Goal: Task Accomplishment & Management: Manage account settings

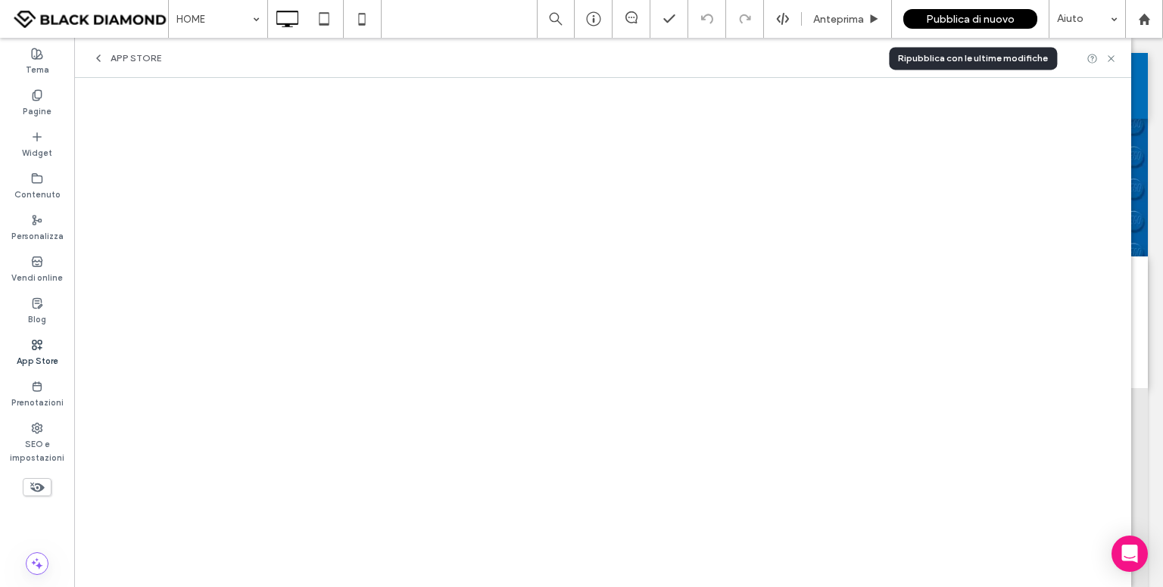
click at [949, 20] on span "Pubblica di nuovo" at bounding box center [970, 19] width 89 height 13
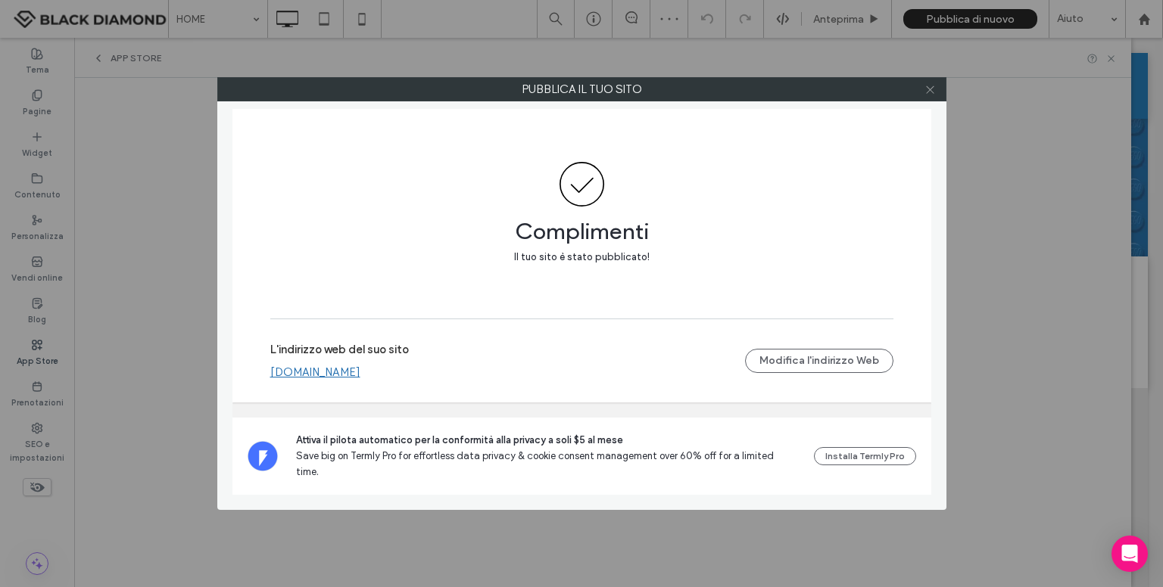
click at [933, 92] on icon at bounding box center [929, 89] width 11 height 11
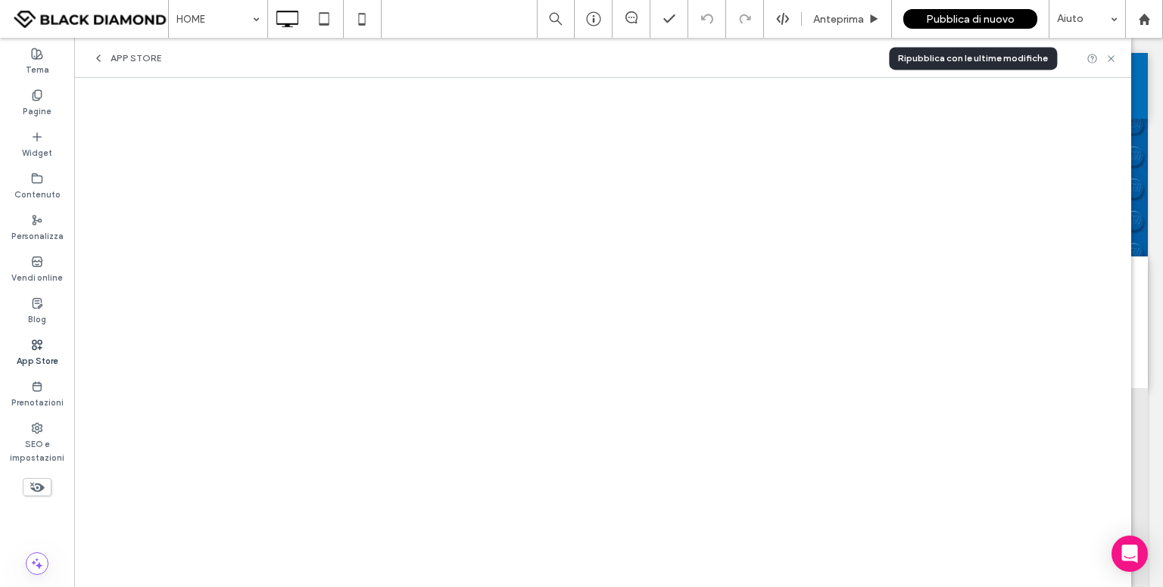
click at [946, 15] on span "Pubblica di nuovo" at bounding box center [970, 19] width 89 height 13
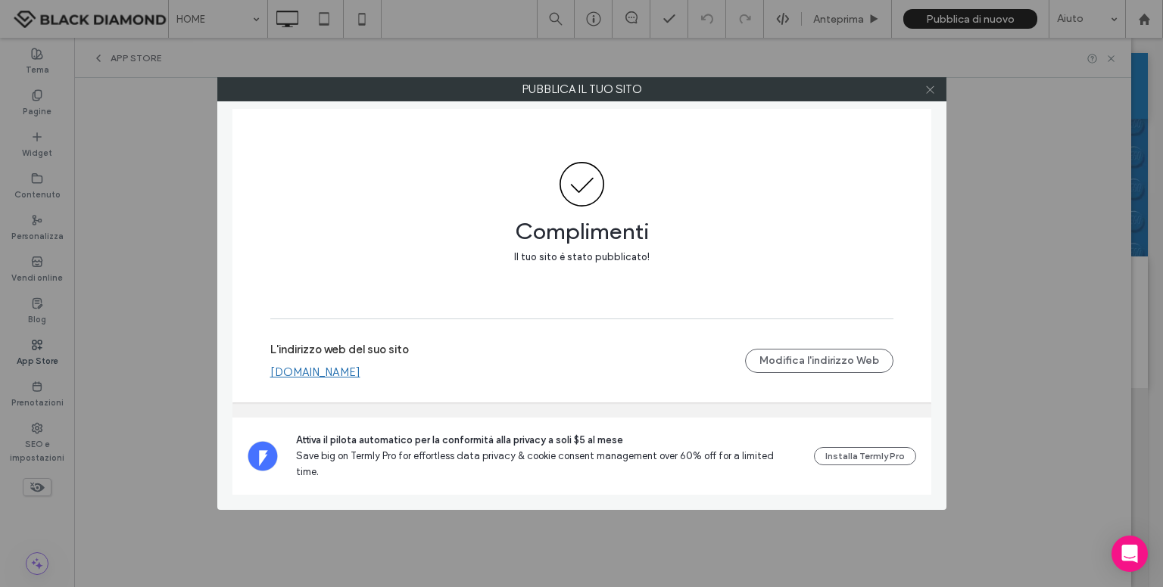
click at [926, 89] on icon at bounding box center [929, 89] width 11 height 11
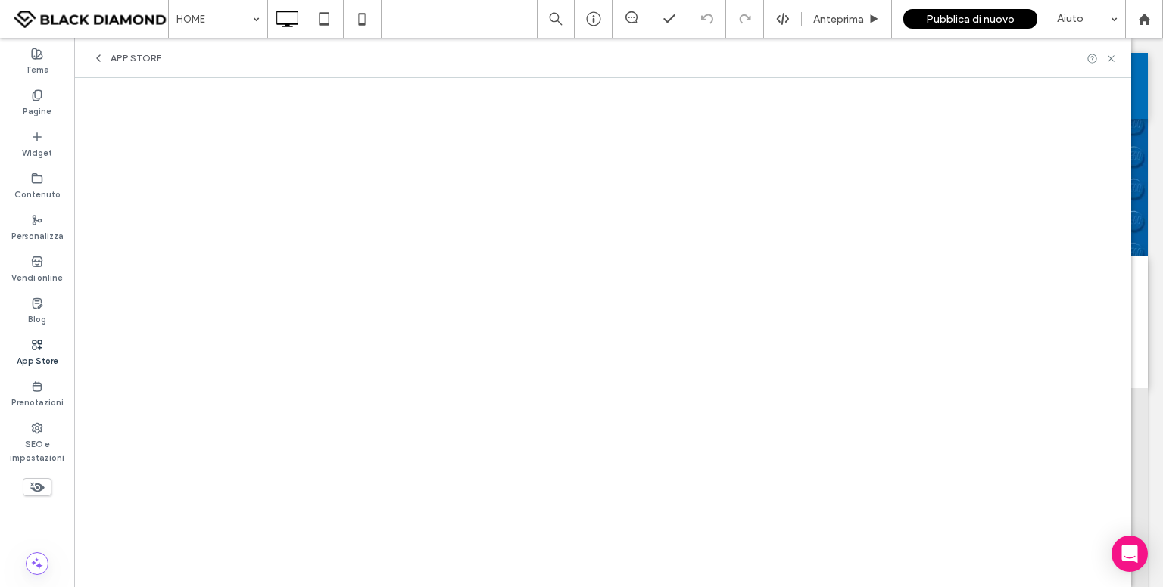
click at [125, 58] on span "App Store" at bounding box center [136, 58] width 51 height 12
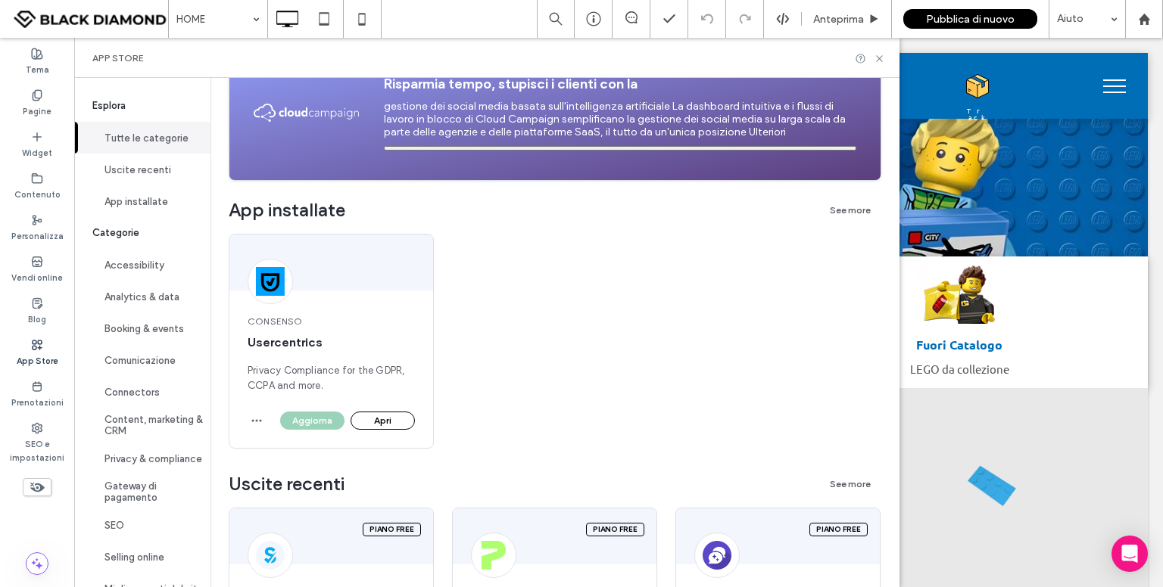
scroll to position [304, 0]
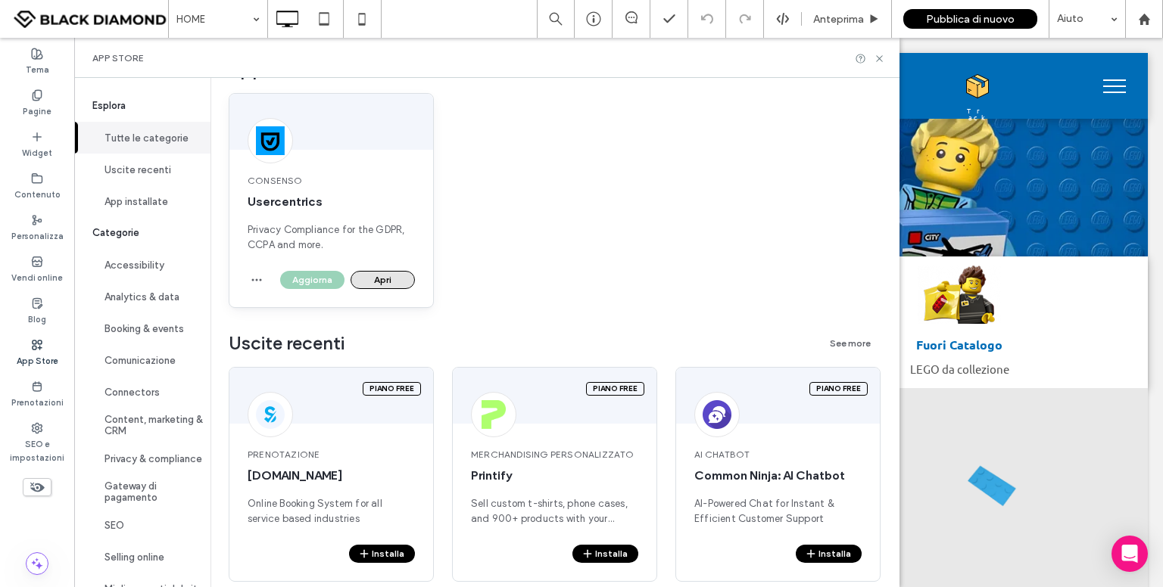
click at [388, 276] on button "Apri" at bounding box center [383, 280] width 64 height 18
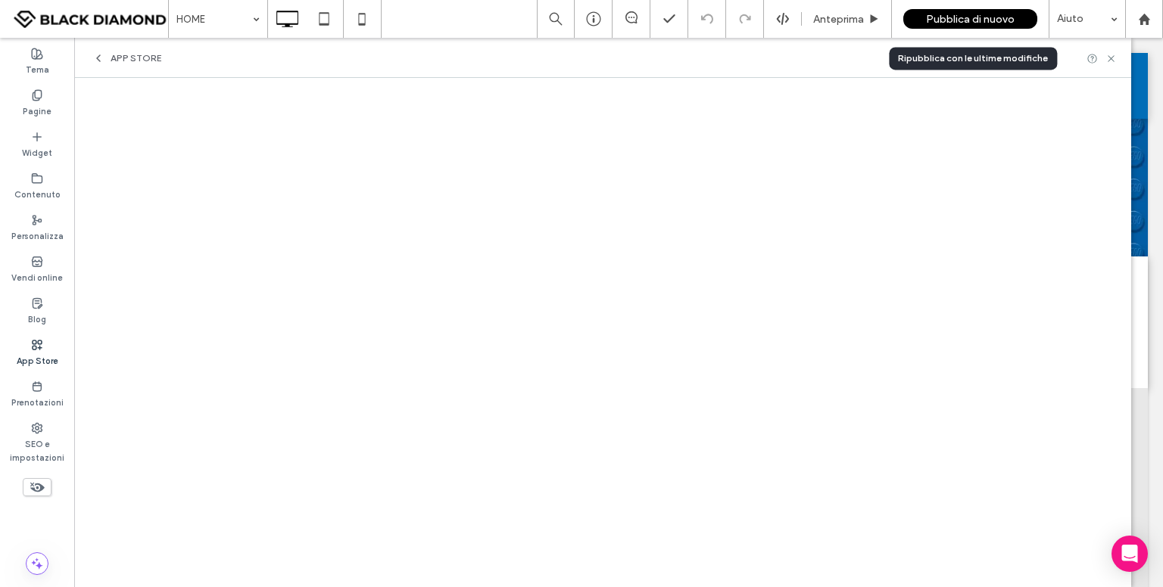
click at [939, 16] on span "Pubblica di nuovo" at bounding box center [970, 19] width 89 height 13
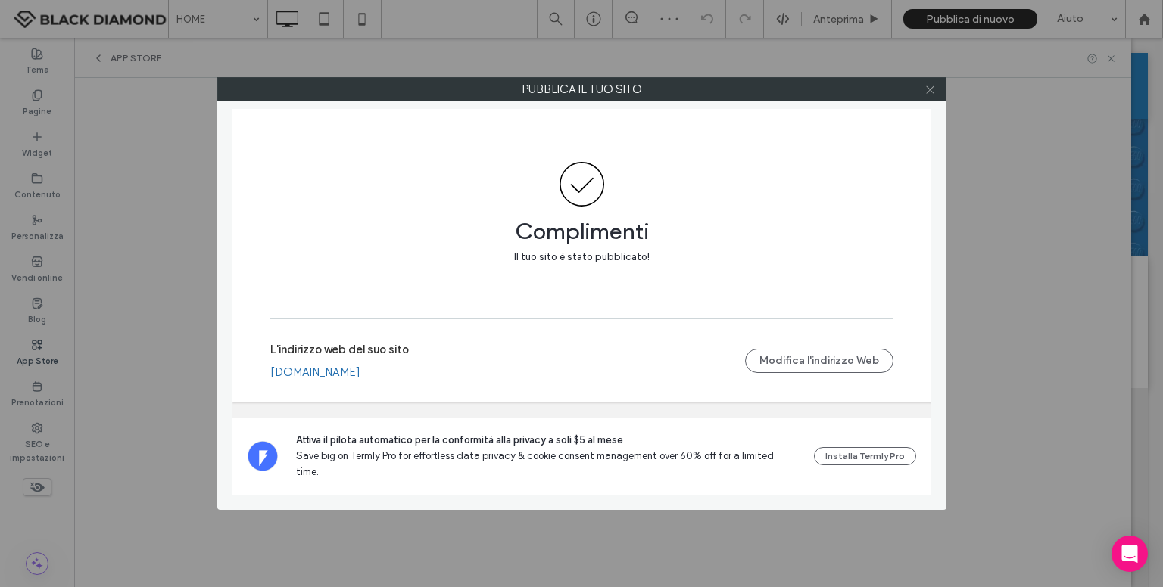
click at [933, 94] on icon at bounding box center [929, 89] width 11 height 11
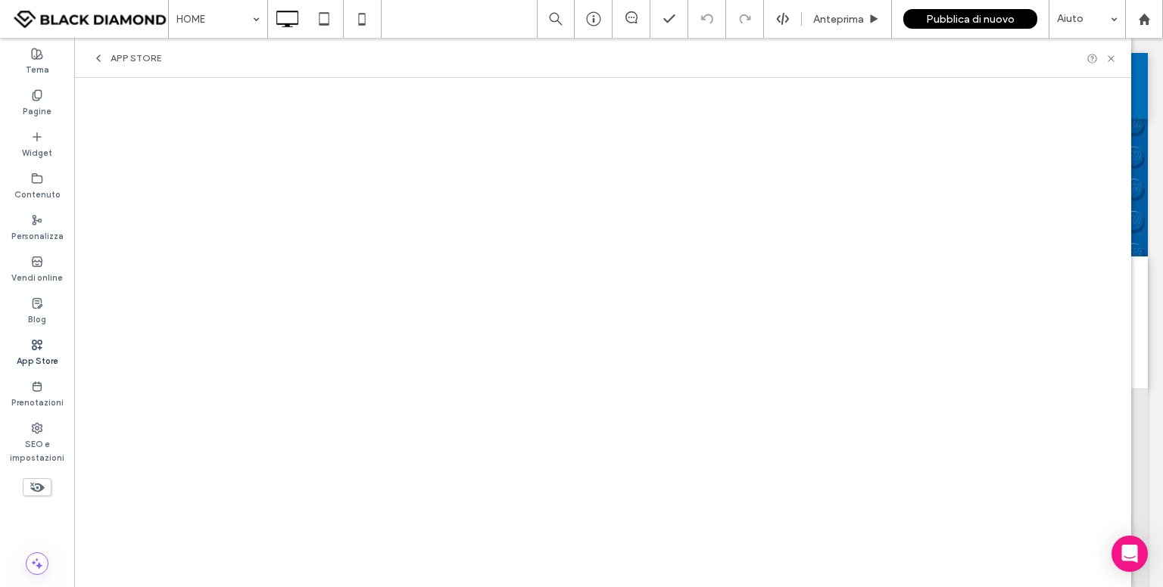
click at [127, 53] on span "App Store" at bounding box center [136, 58] width 51 height 12
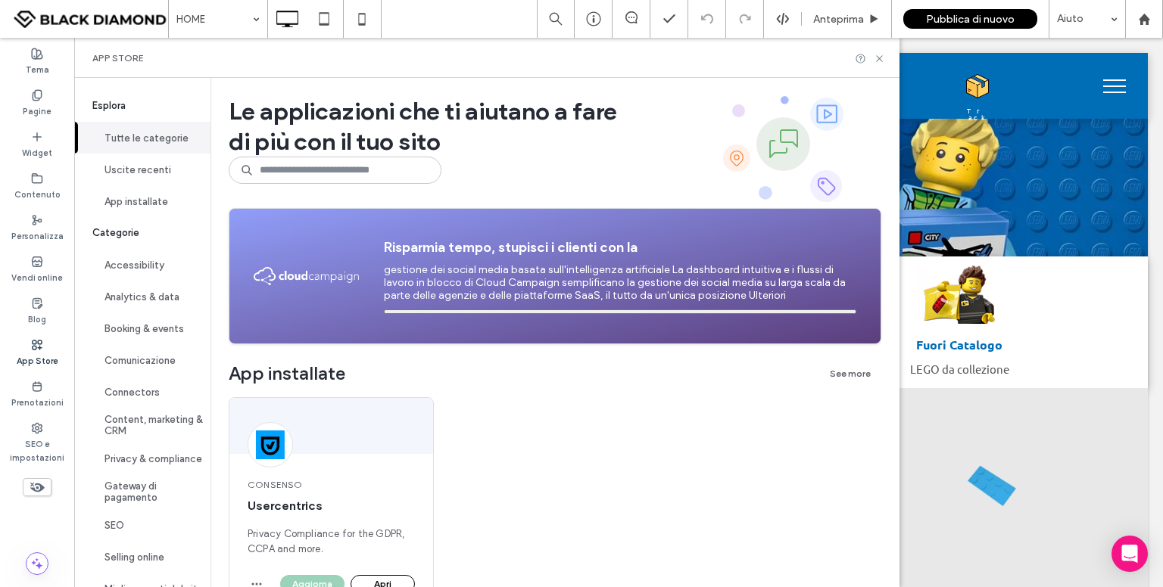
scroll to position [115, 0]
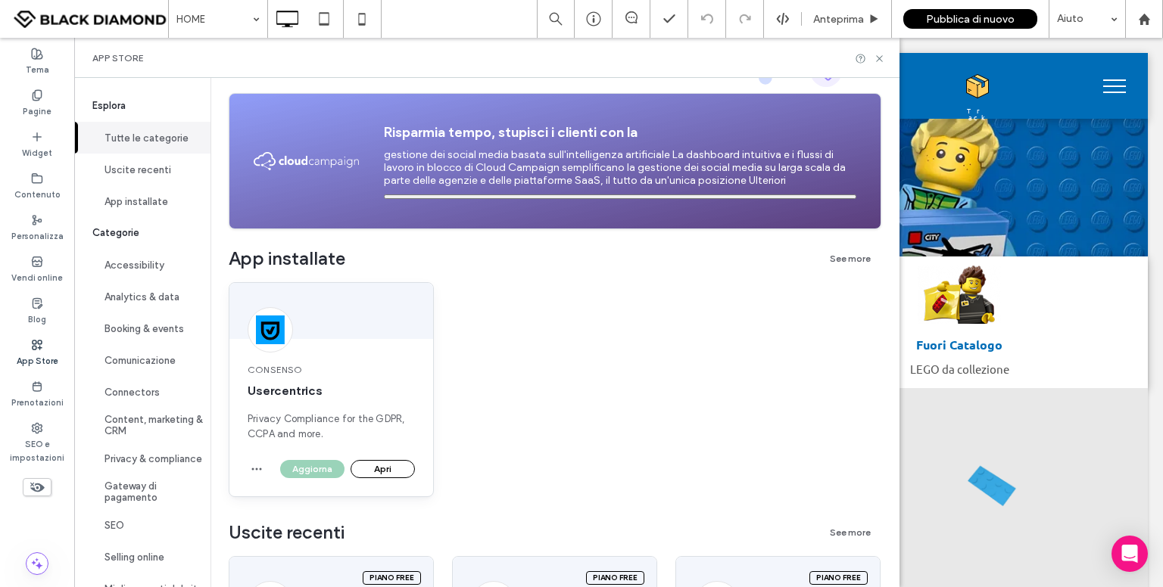
click at [303, 472] on div "Aggiorna Apri" at bounding box center [344, 469] width 141 height 18
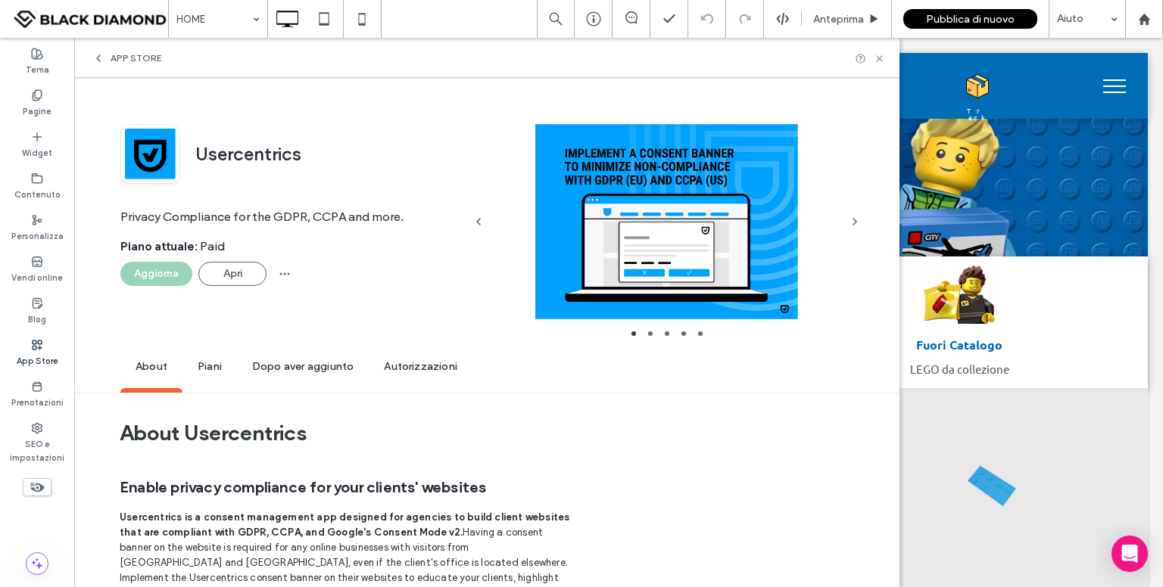
click at [209, 370] on span "Piani" at bounding box center [209, 368] width 55 height 42
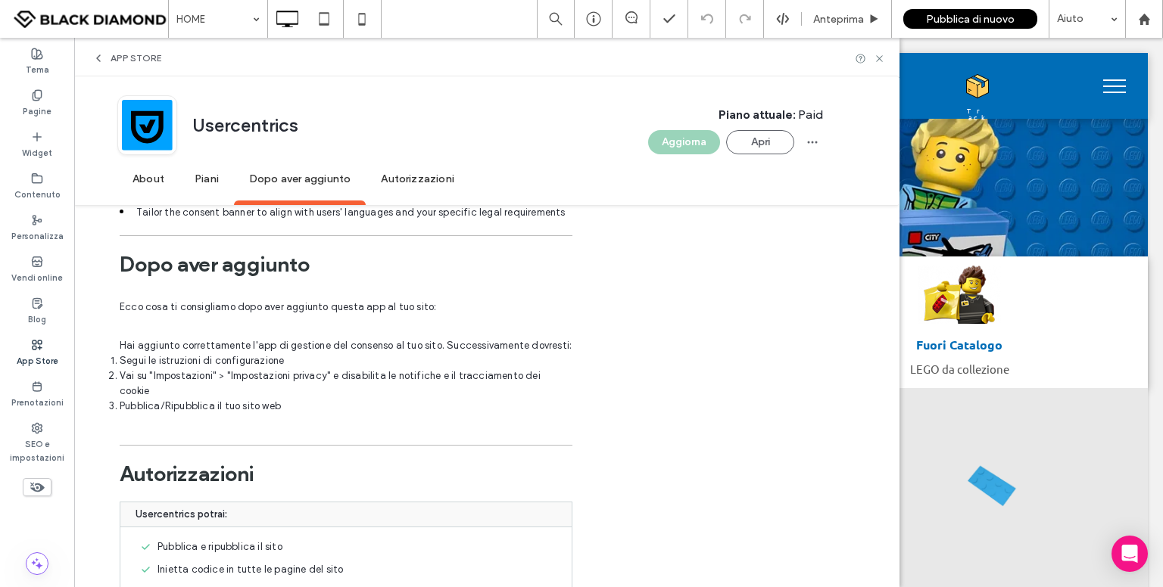
scroll to position [2387, 0]
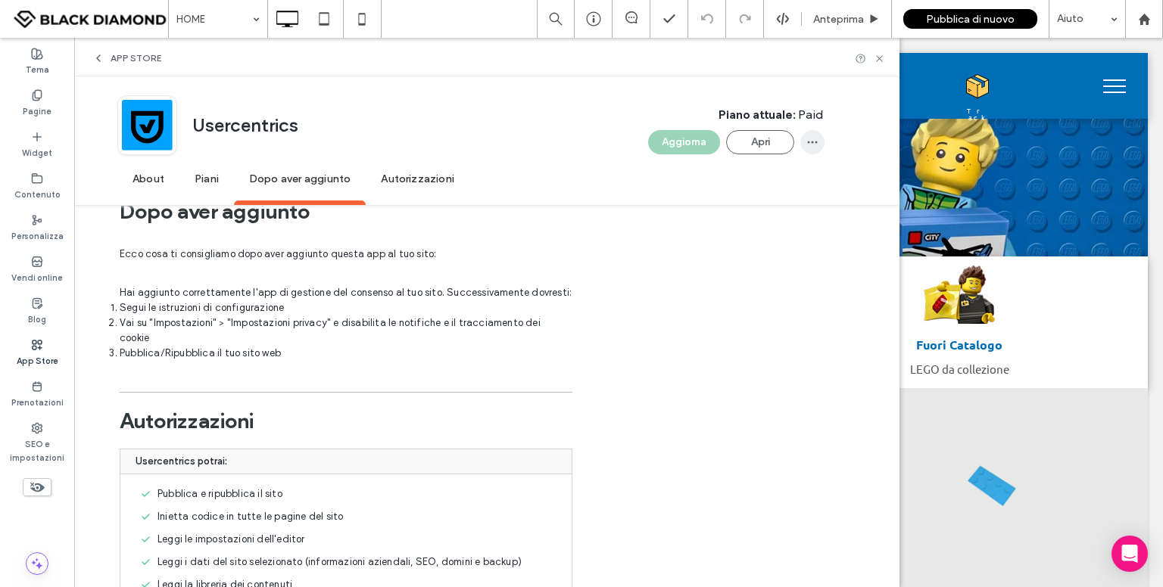
click at [812, 145] on icon "button" at bounding box center [812, 142] width 12 height 12
click at [427, 180] on span "Autorizzazioni" at bounding box center [418, 180] width 104 height 42
click at [418, 182] on span "Autorizzazioni" at bounding box center [418, 180] width 104 height 42
click at [441, 145] on div "Usercentrics Piano attuale : Paid Aggiorna Apri" at bounding box center [470, 127] width 707 height 64
click at [547, 102] on div "Usercentrics Piano attuale : Paid Aggiorna Apri" at bounding box center [470, 127] width 707 height 64
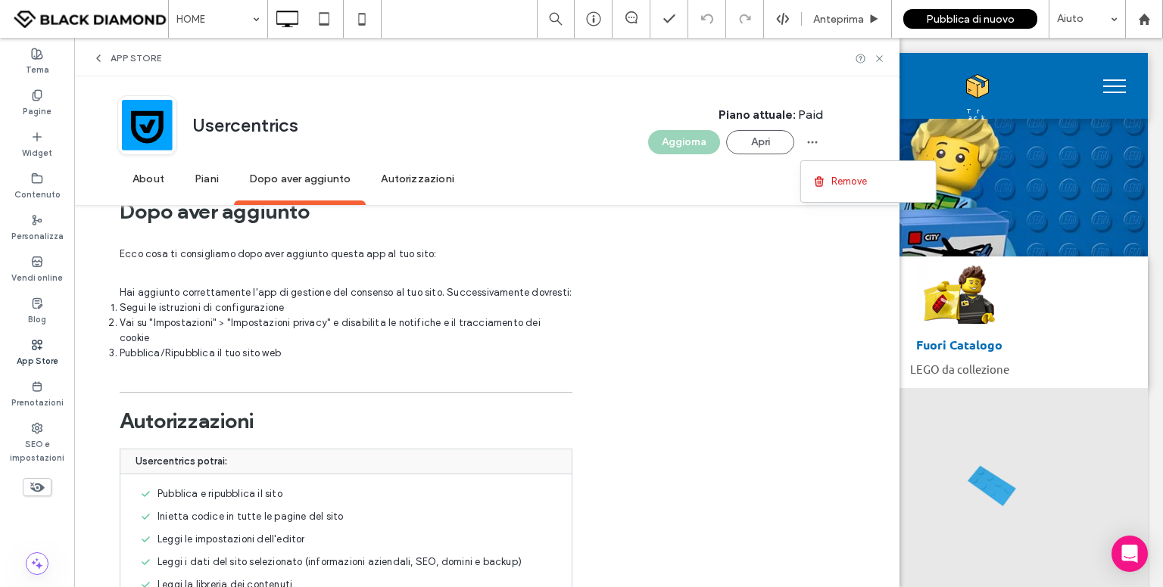
click at [394, 181] on span "Autorizzazioni" at bounding box center [418, 180] width 104 height 42
click at [202, 181] on span "Piani" at bounding box center [206, 180] width 55 height 42
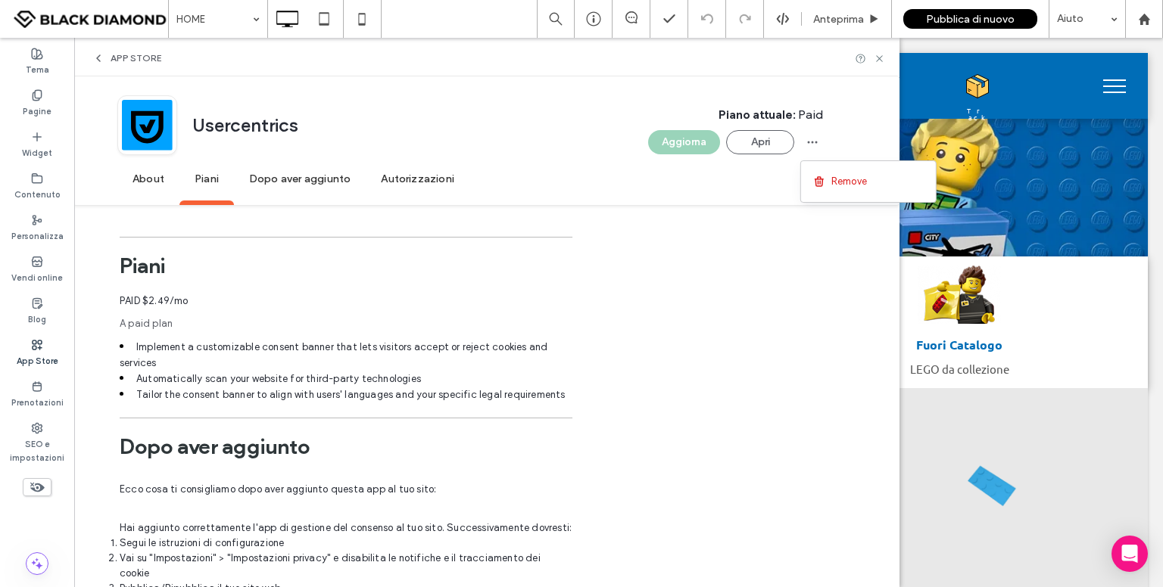
scroll to position [2123, 0]
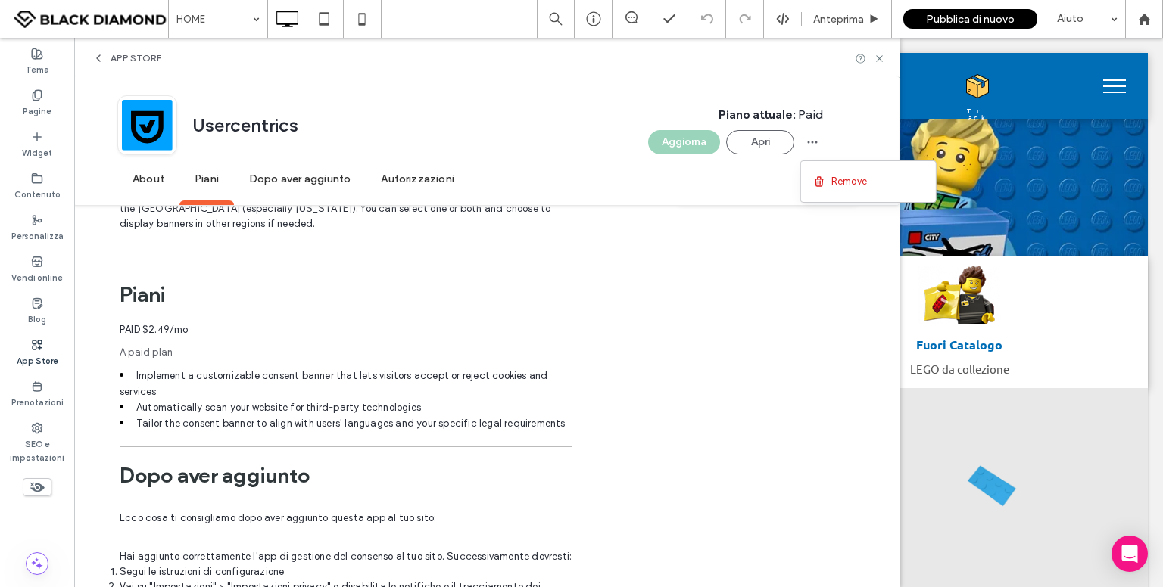
click at [409, 184] on span "Autorizzazioni" at bounding box center [418, 180] width 104 height 42
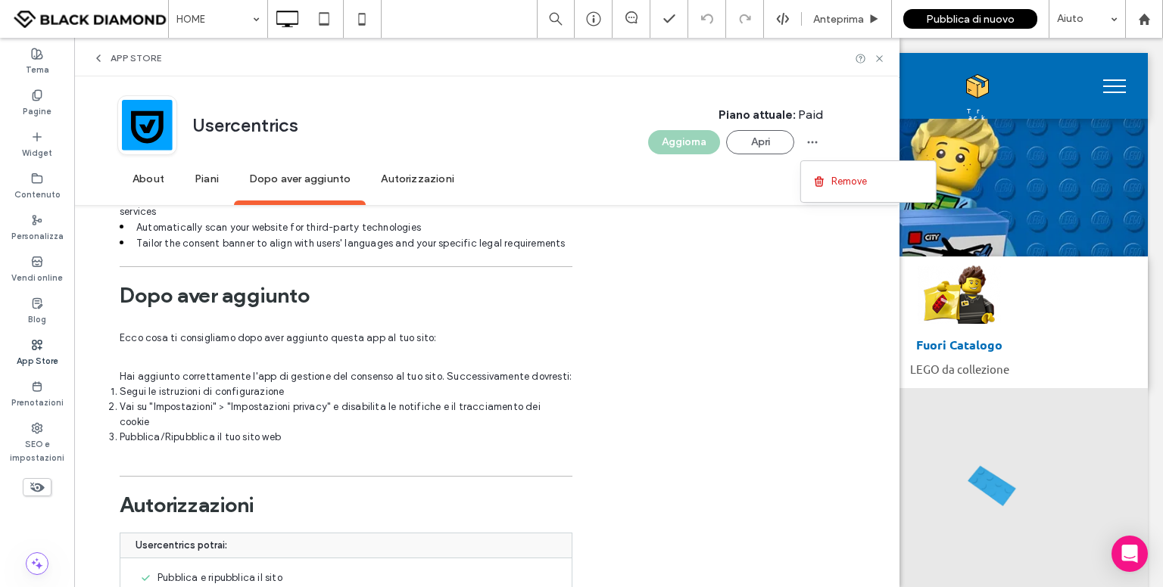
scroll to position [2387, 0]
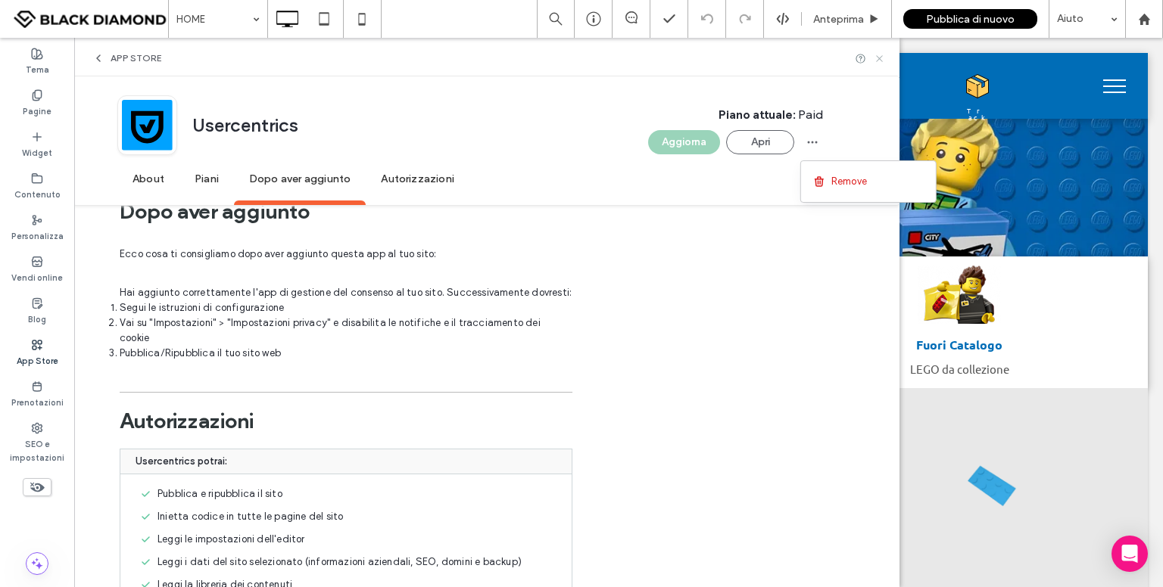
click at [882, 58] on use at bounding box center [879, 58] width 6 height 6
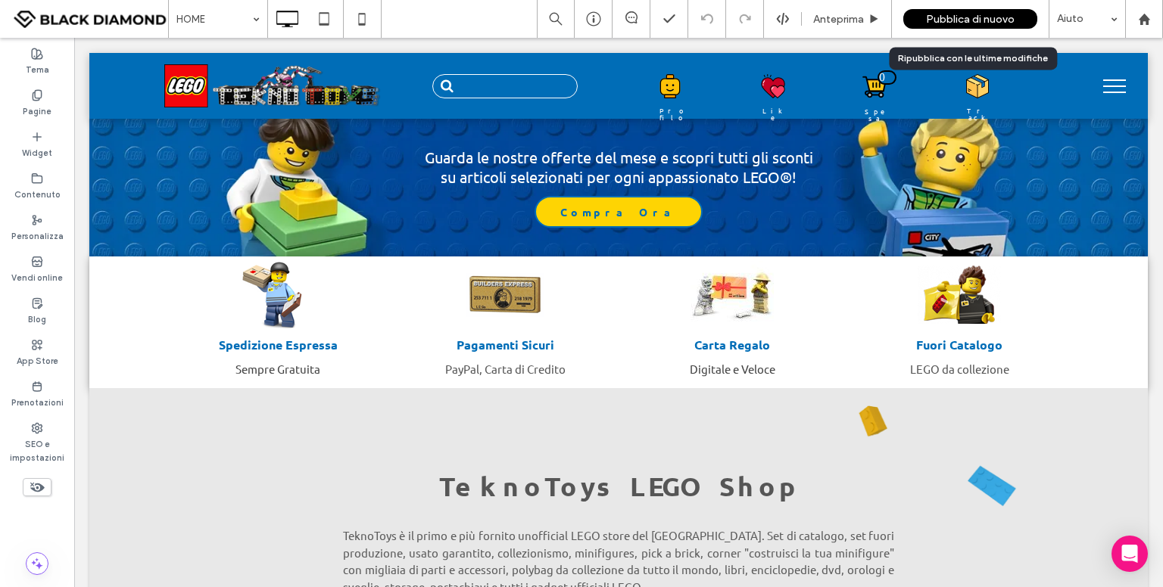
click at [999, 20] on span "Pubblica di nuovo" at bounding box center [970, 19] width 89 height 13
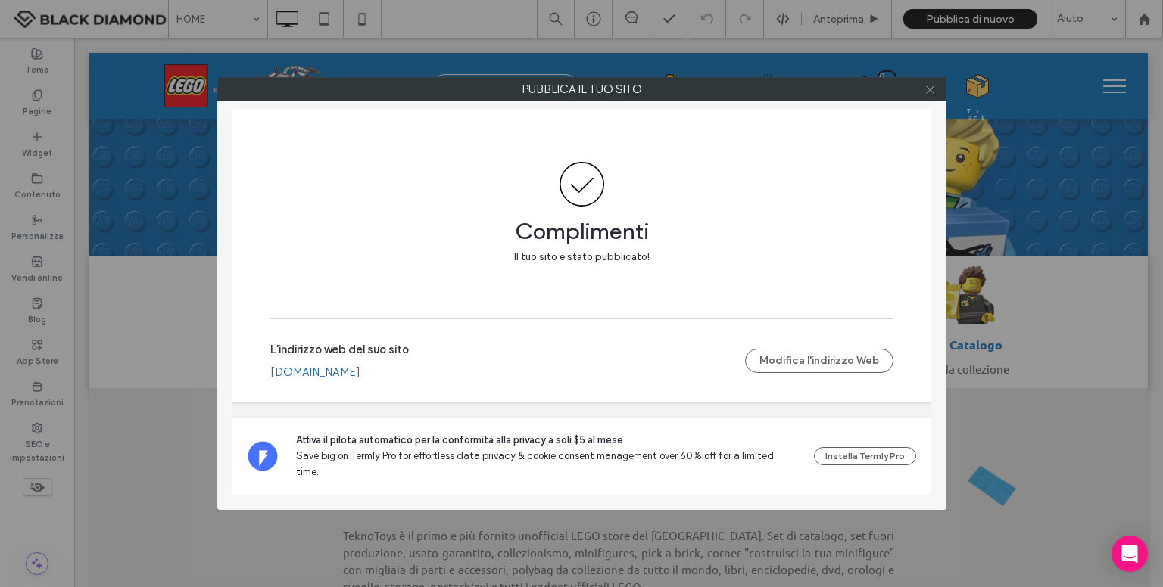
click at [930, 89] on use at bounding box center [930, 90] width 8 height 8
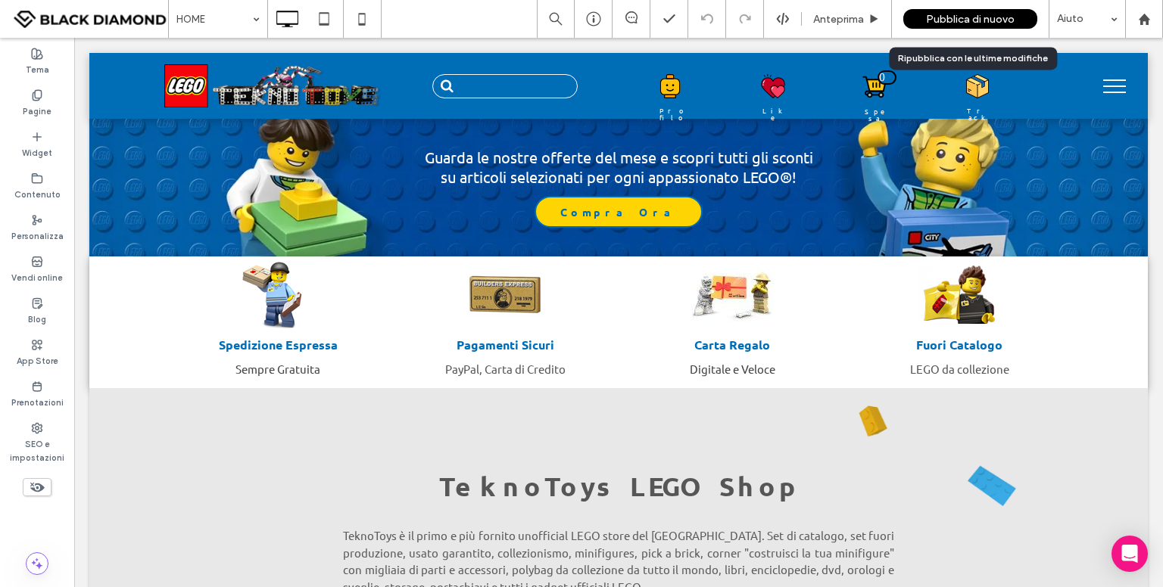
click at [971, 21] on span "Pubblica di nuovo" at bounding box center [970, 19] width 89 height 13
